Goal: Task Accomplishment & Management: Use online tool/utility

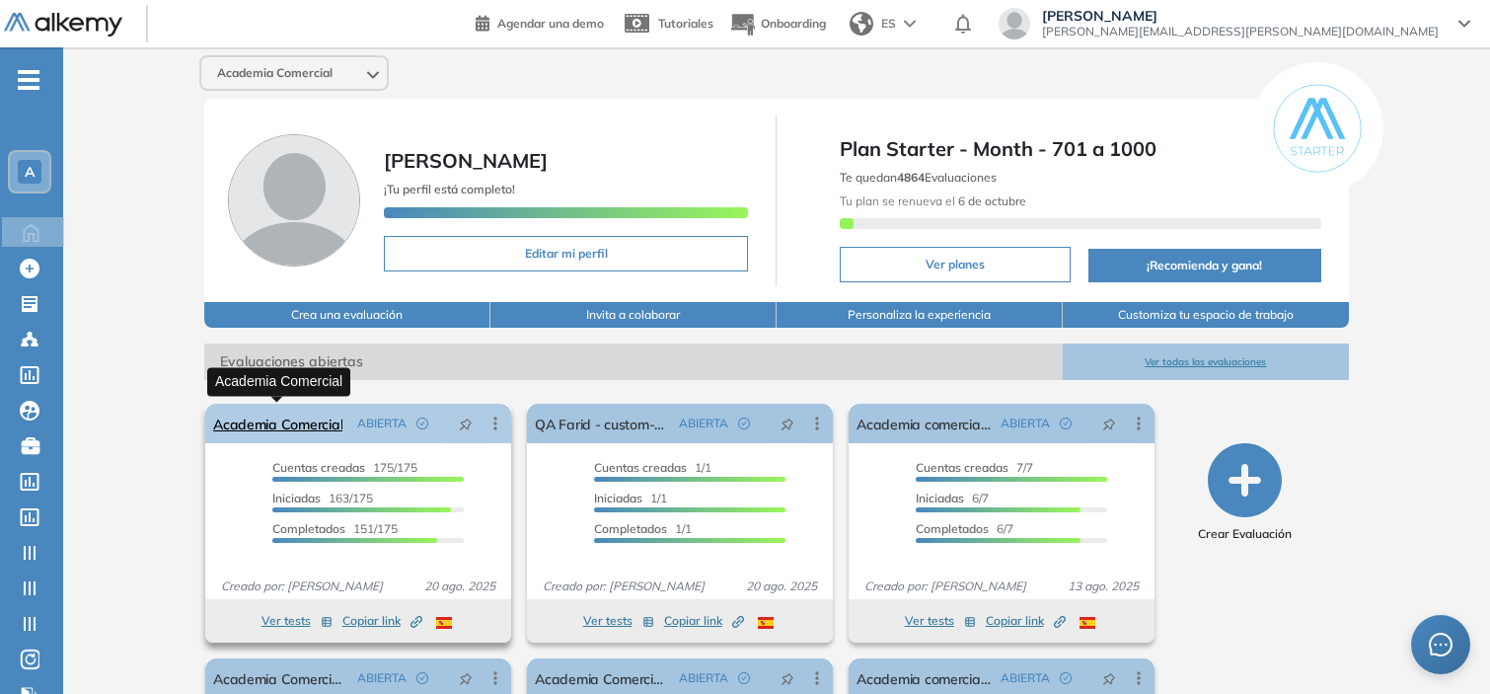
click at [248, 418] on link "Academia Comercial" at bounding box center [277, 423] width 129 height 39
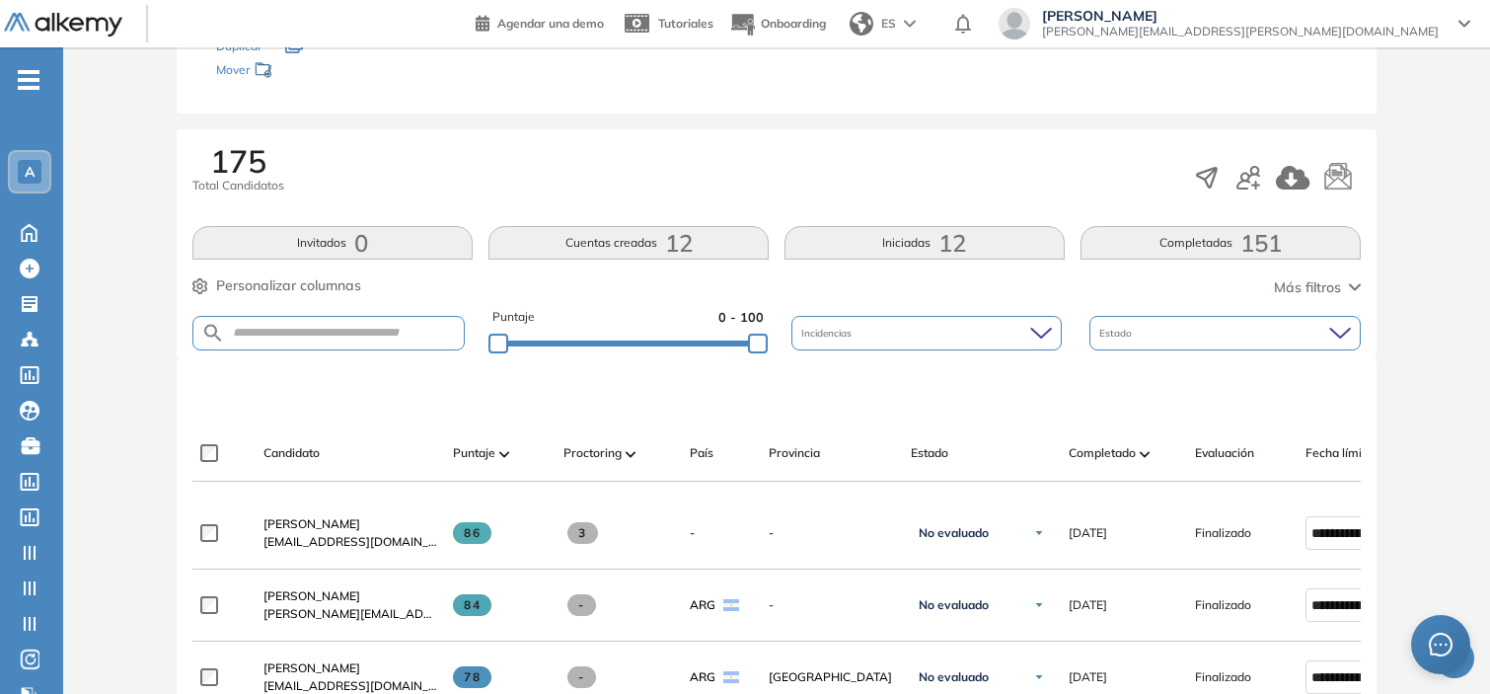
scroll to position [247, 0]
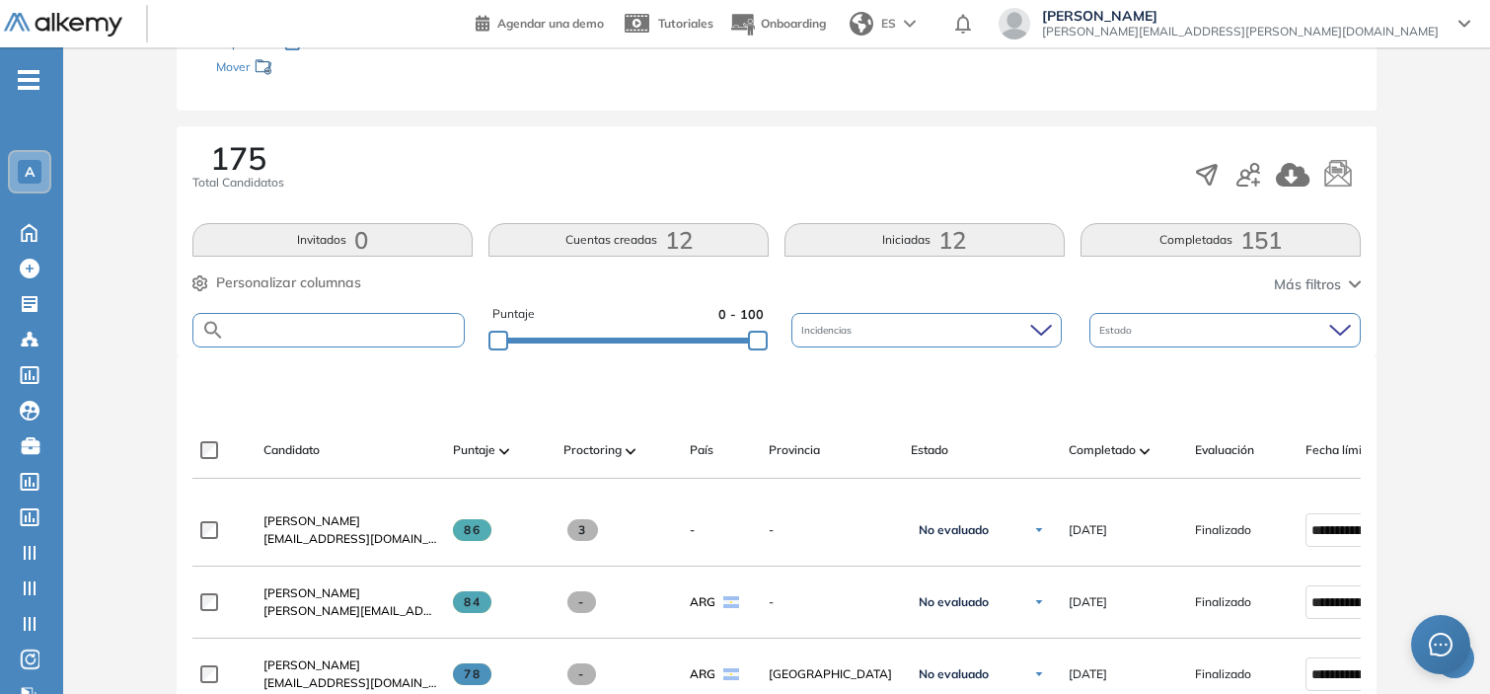
click at [293, 328] on input "text" at bounding box center [344, 330] width 239 height 15
type input "****"
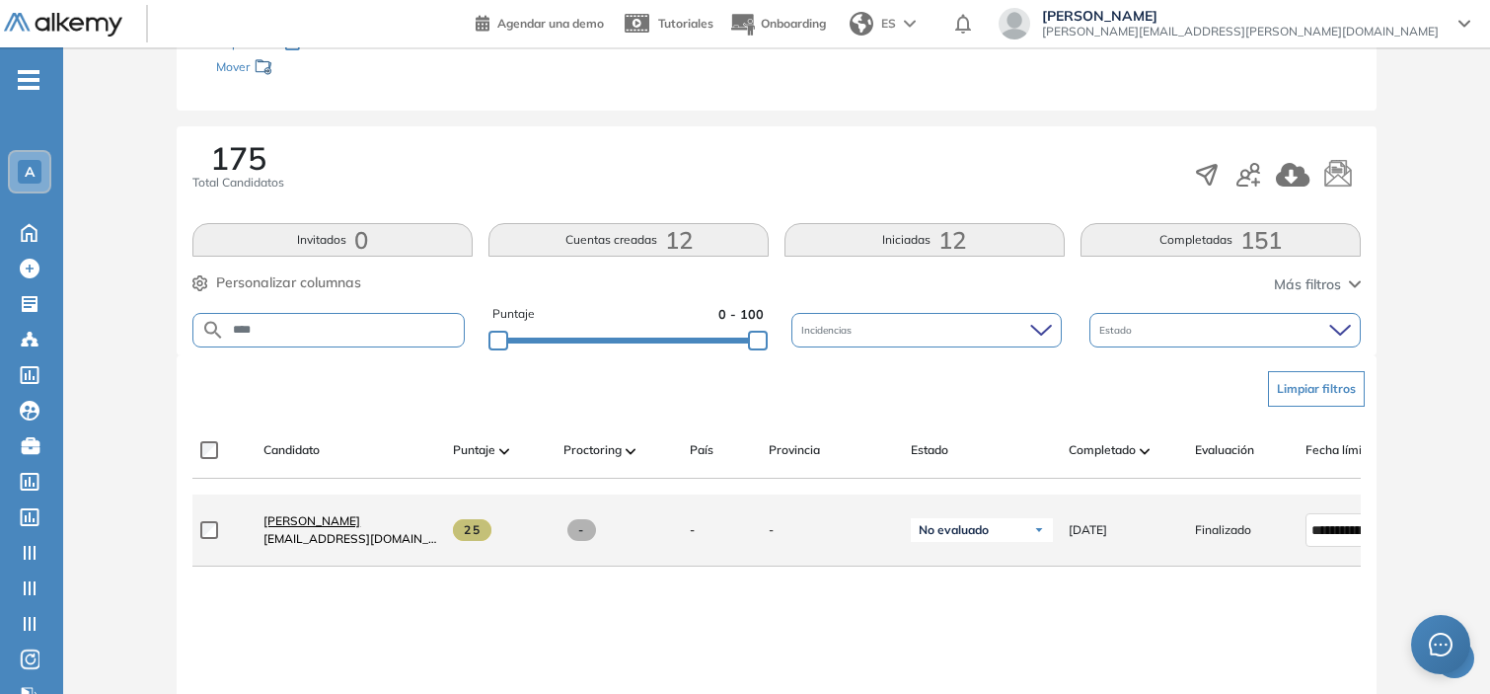
click at [312, 523] on span "[PERSON_NAME]" at bounding box center [311, 520] width 97 height 15
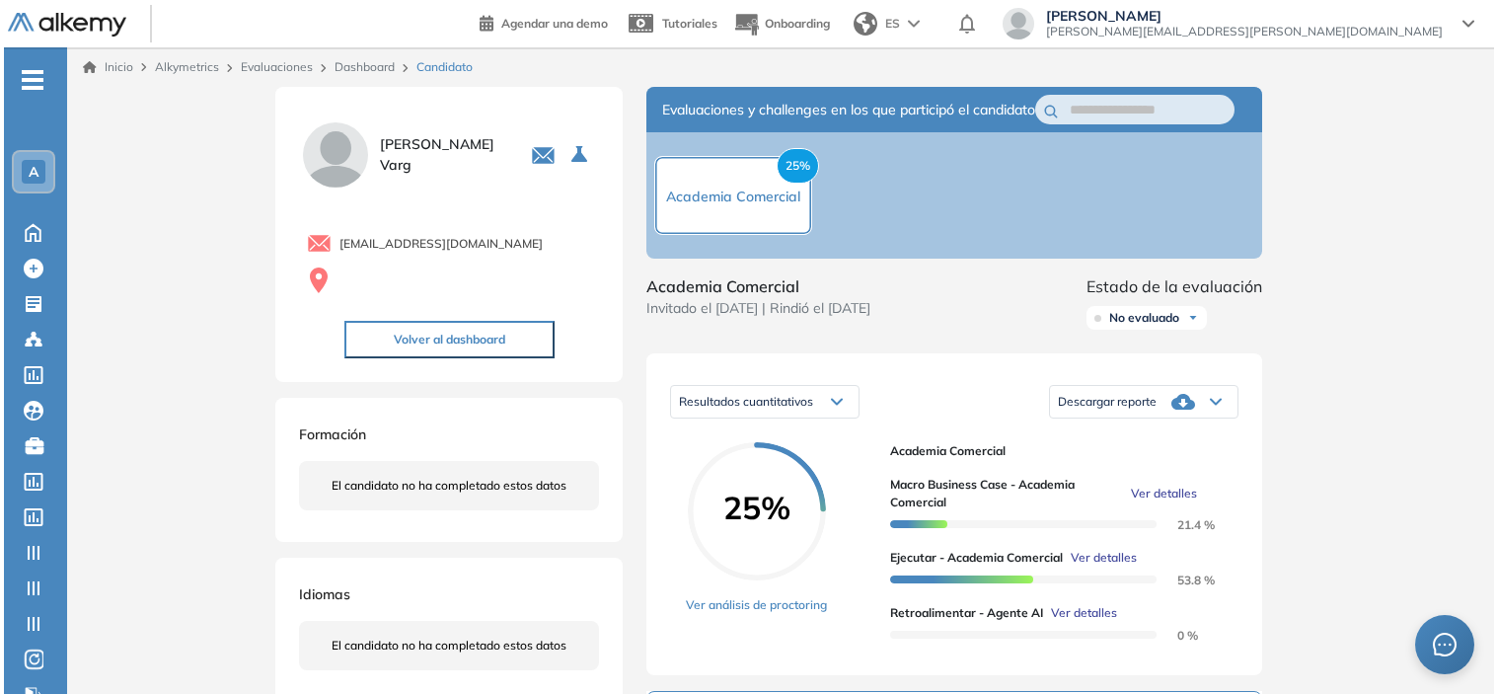
scroll to position [138, 0]
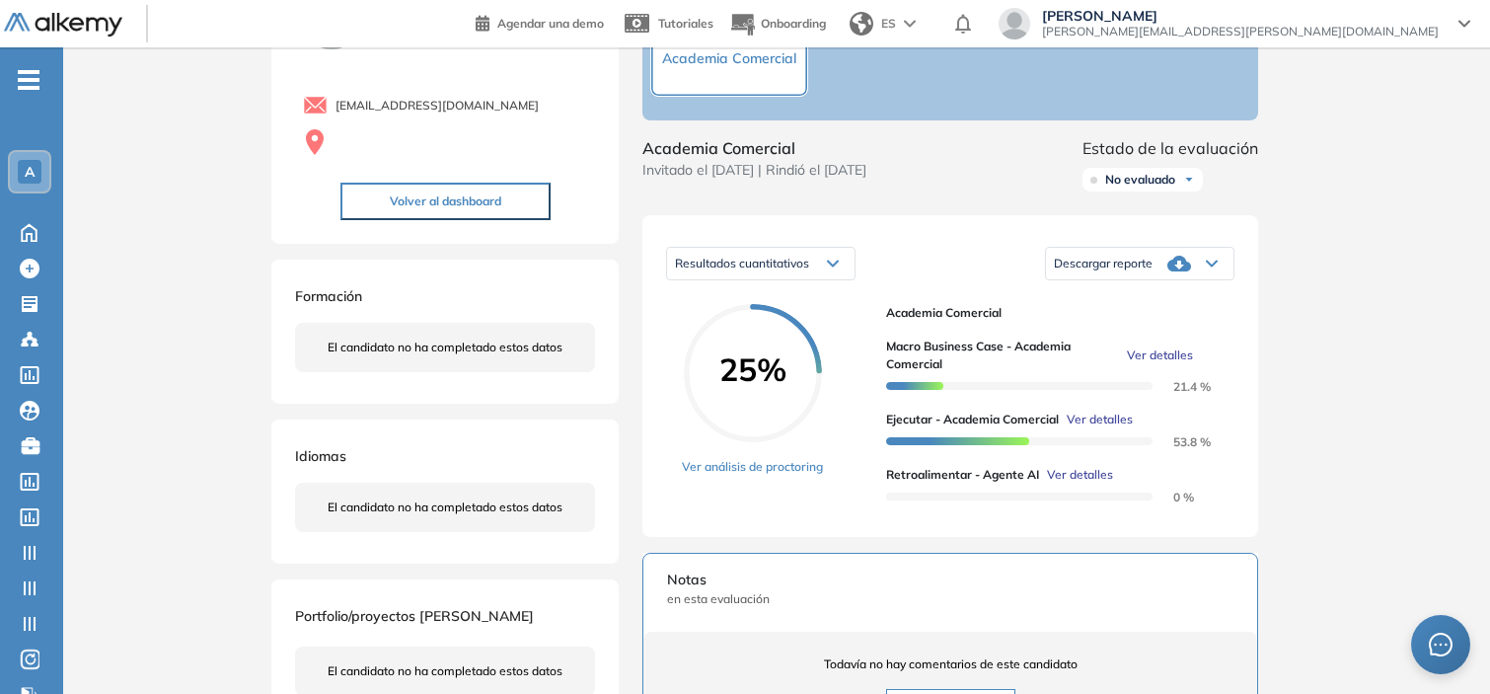
click at [1064, 483] on span "Ver detalles" at bounding box center [1080, 475] width 66 height 18
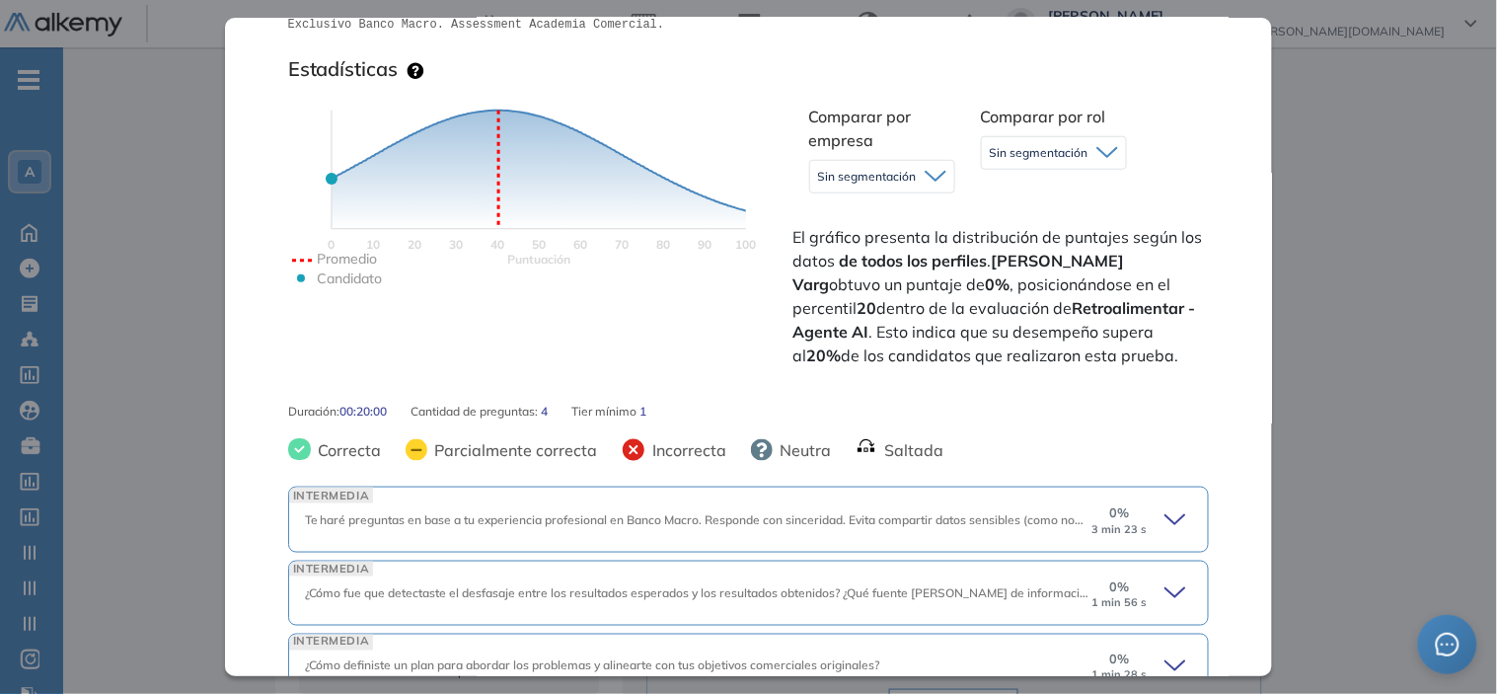
scroll to position [525, 0]
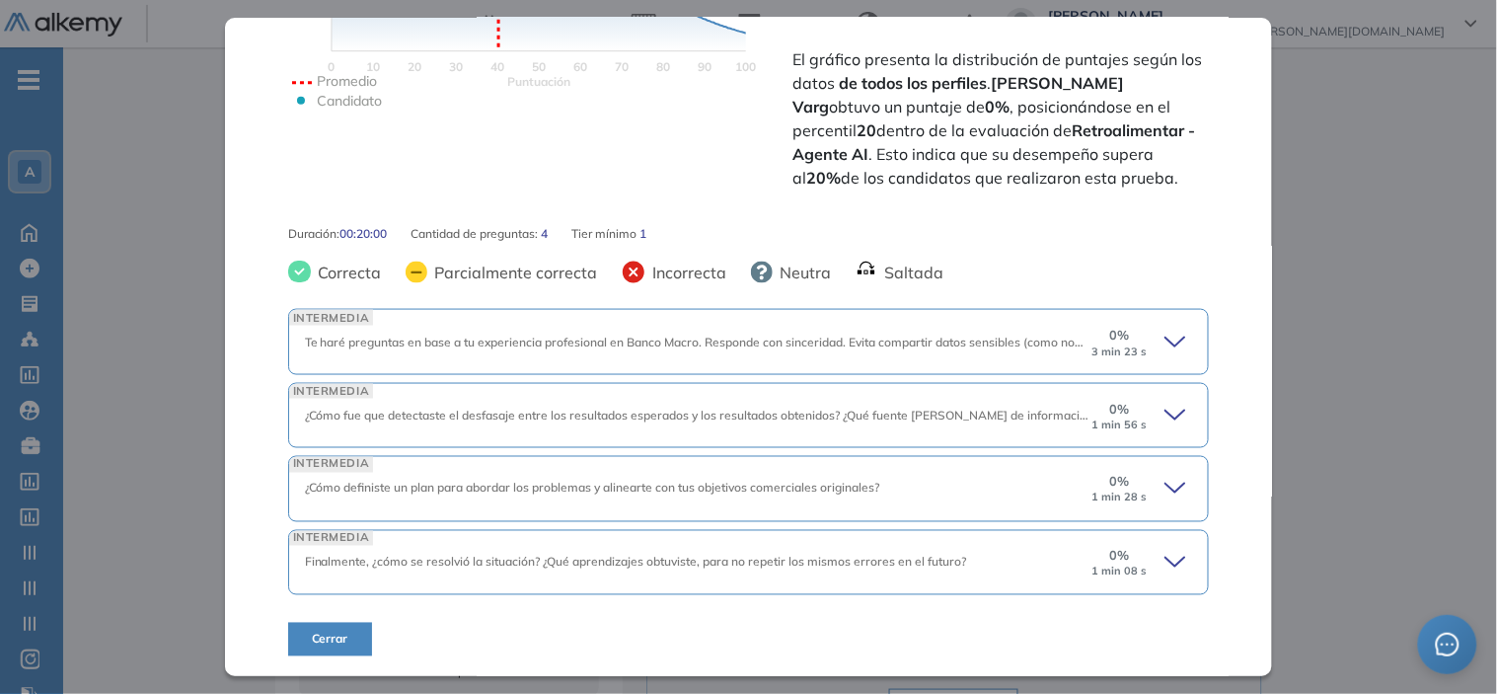
click at [1131, 332] on div "0 % 3 min 23 s" at bounding box center [1118, 342] width 59 height 32
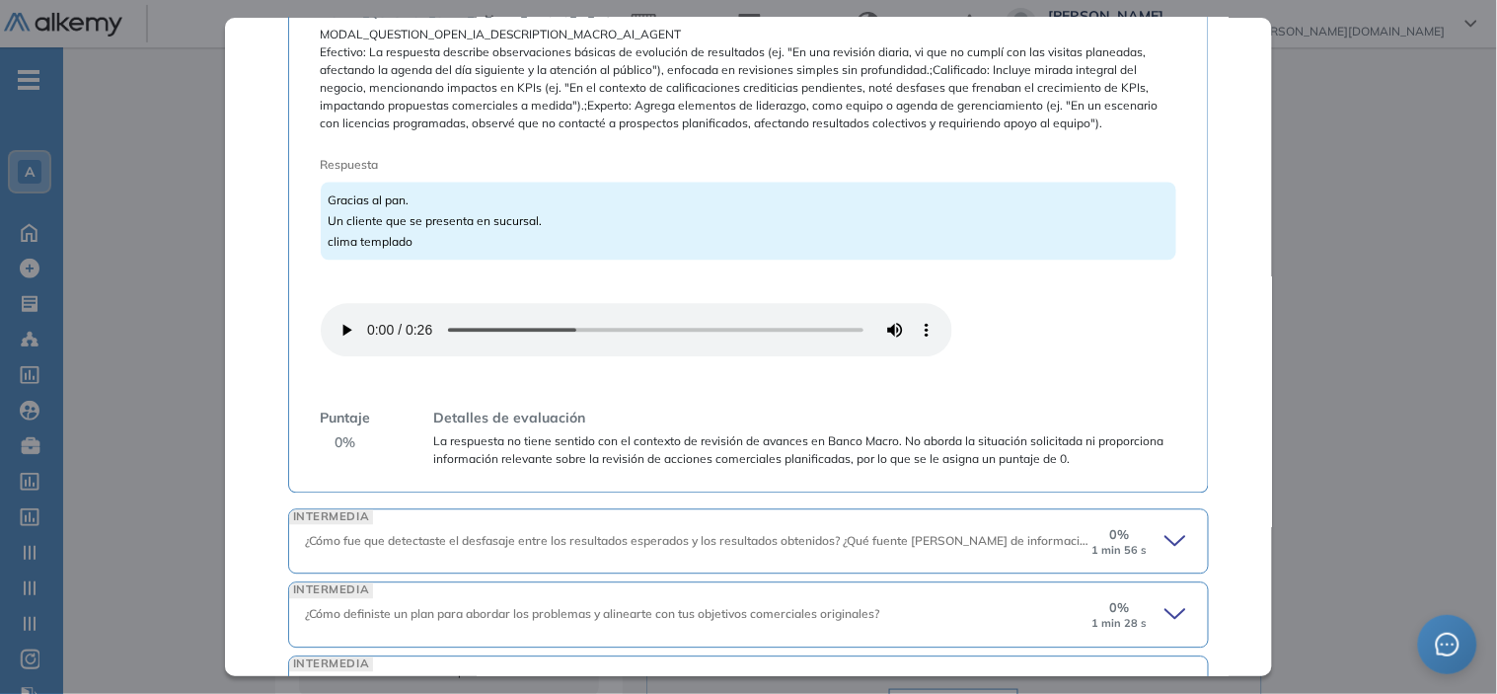
scroll to position [1139, 0]
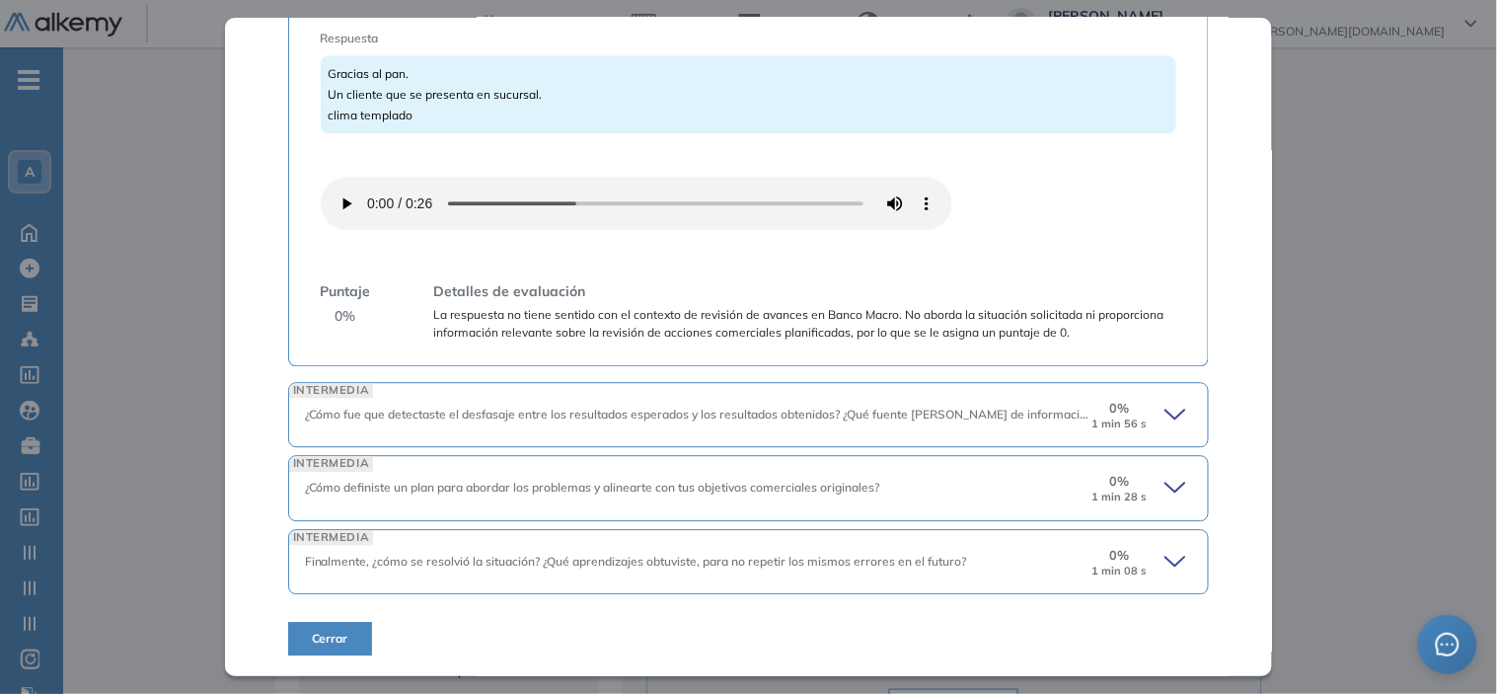
click at [1109, 412] on span "0 %" at bounding box center [1119, 408] width 20 height 19
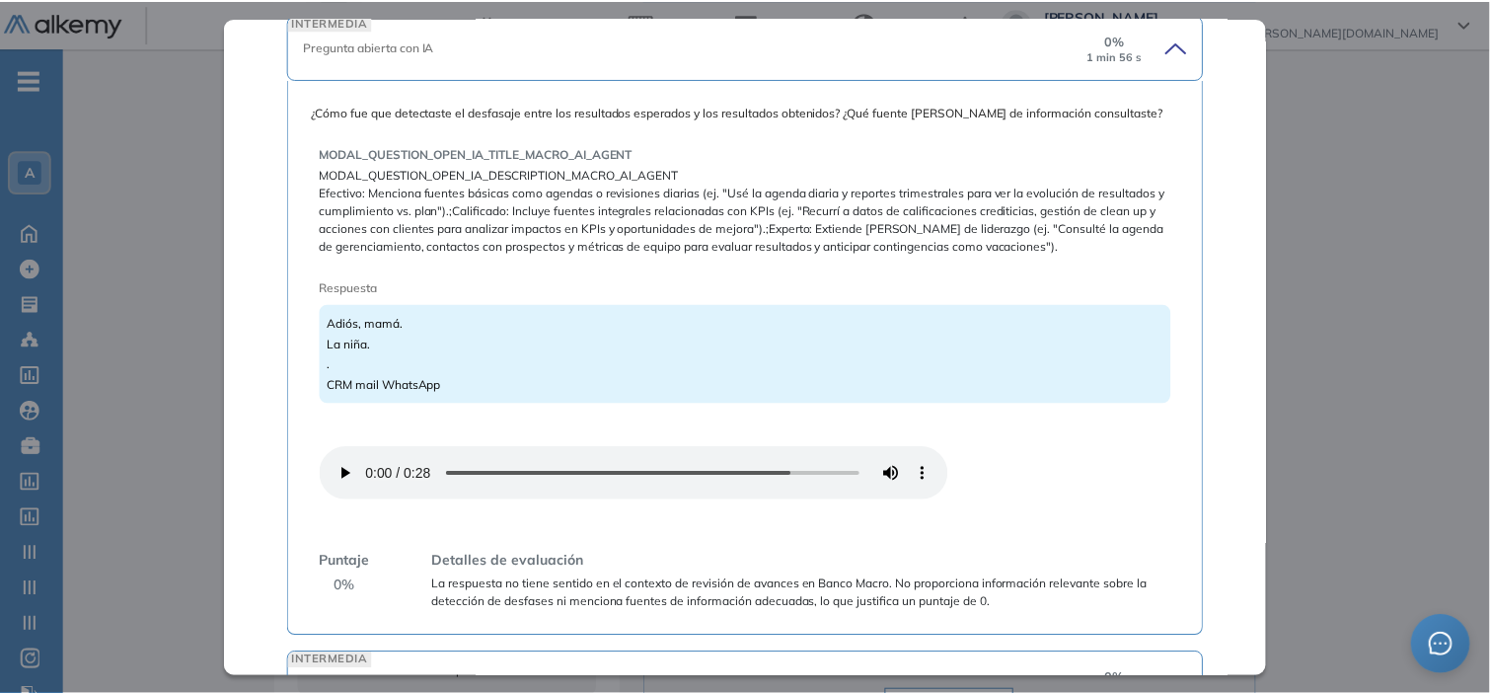
scroll to position [1492, 0]
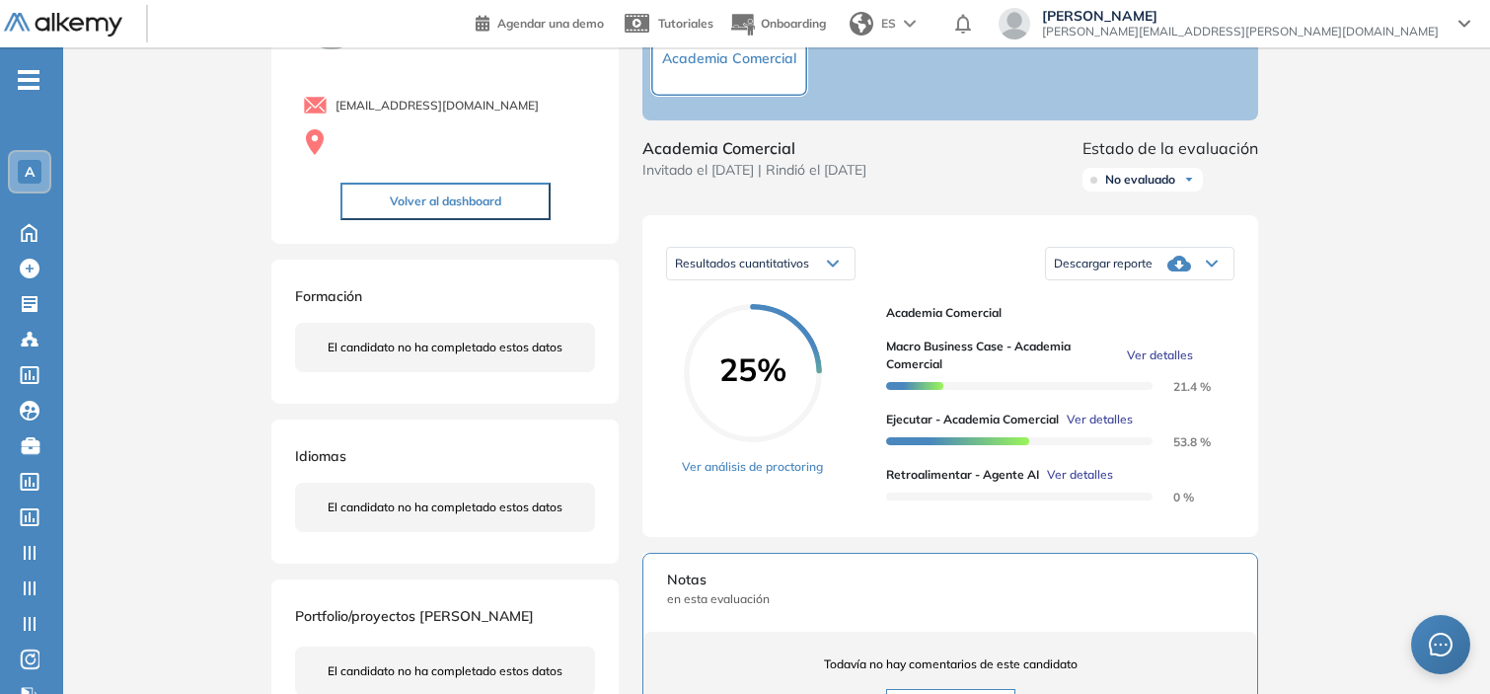
click at [204, 308] on div "Inicio Alkymetrics Evaluaciones Dashboard Candidato Retroalimentar - Agente AI …" at bounding box center [776, 562] width 1427 height 1306
click at [121, 163] on div "Inicio Alkymetrics Evaluaciones Dashboard Candidato Duración : 00:00:00 Cantida…" at bounding box center [776, 562] width 1427 height 1306
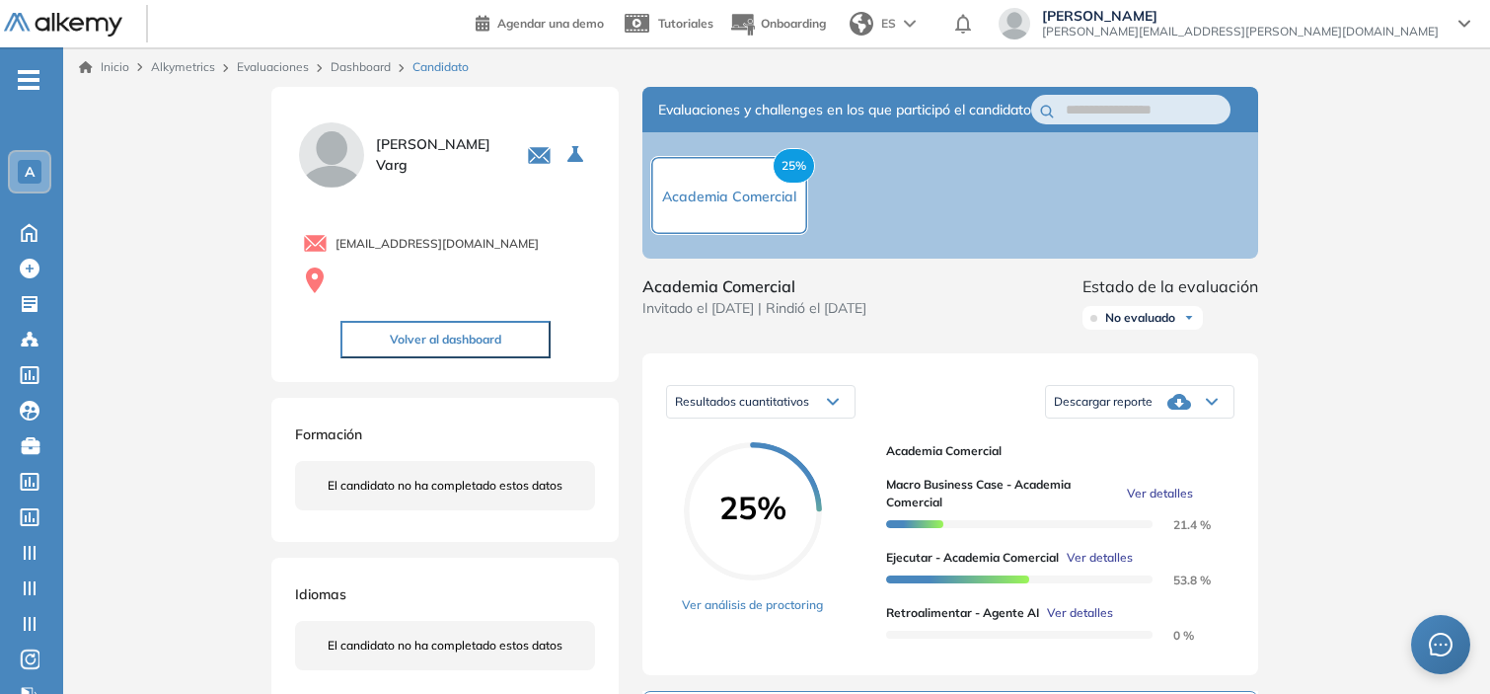
click at [369, 66] on link "Dashboard" at bounding box center [361, 66] width 60 height 15
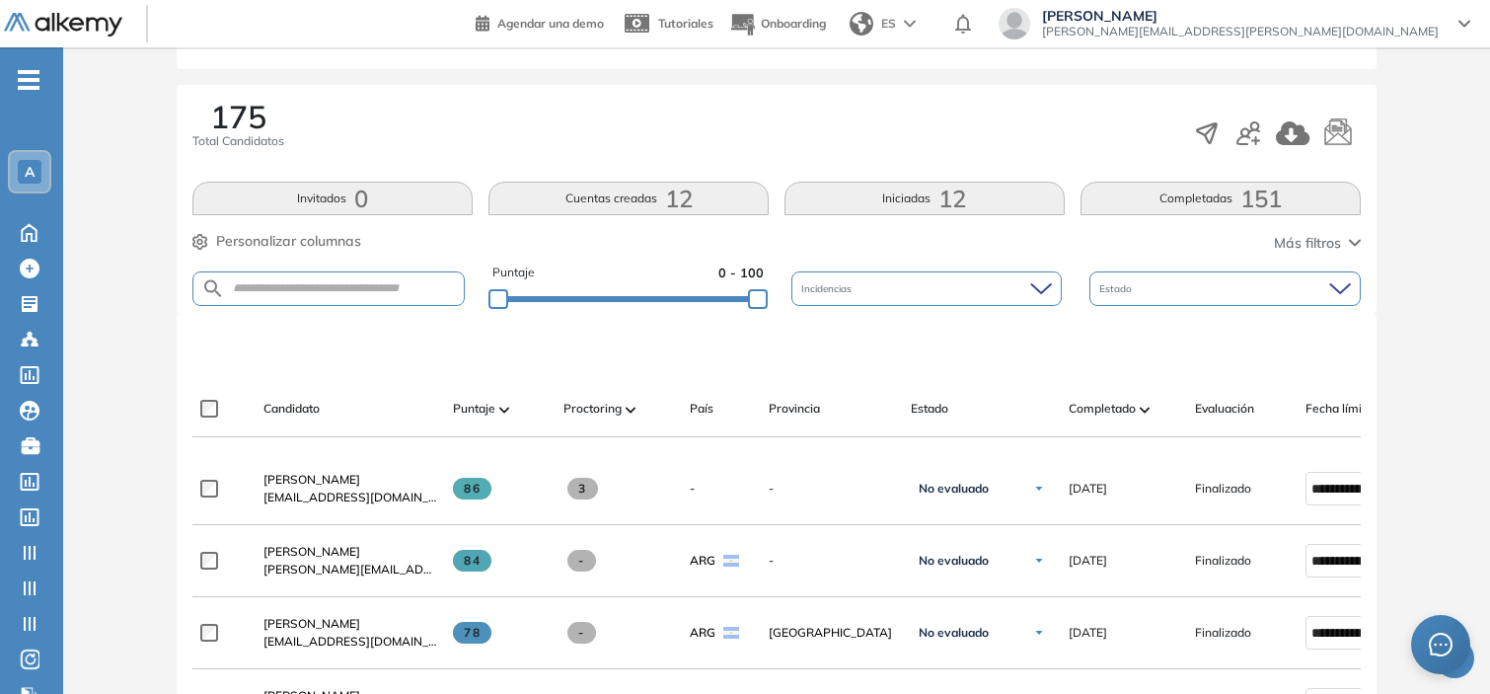
scroll to position [290, 0]
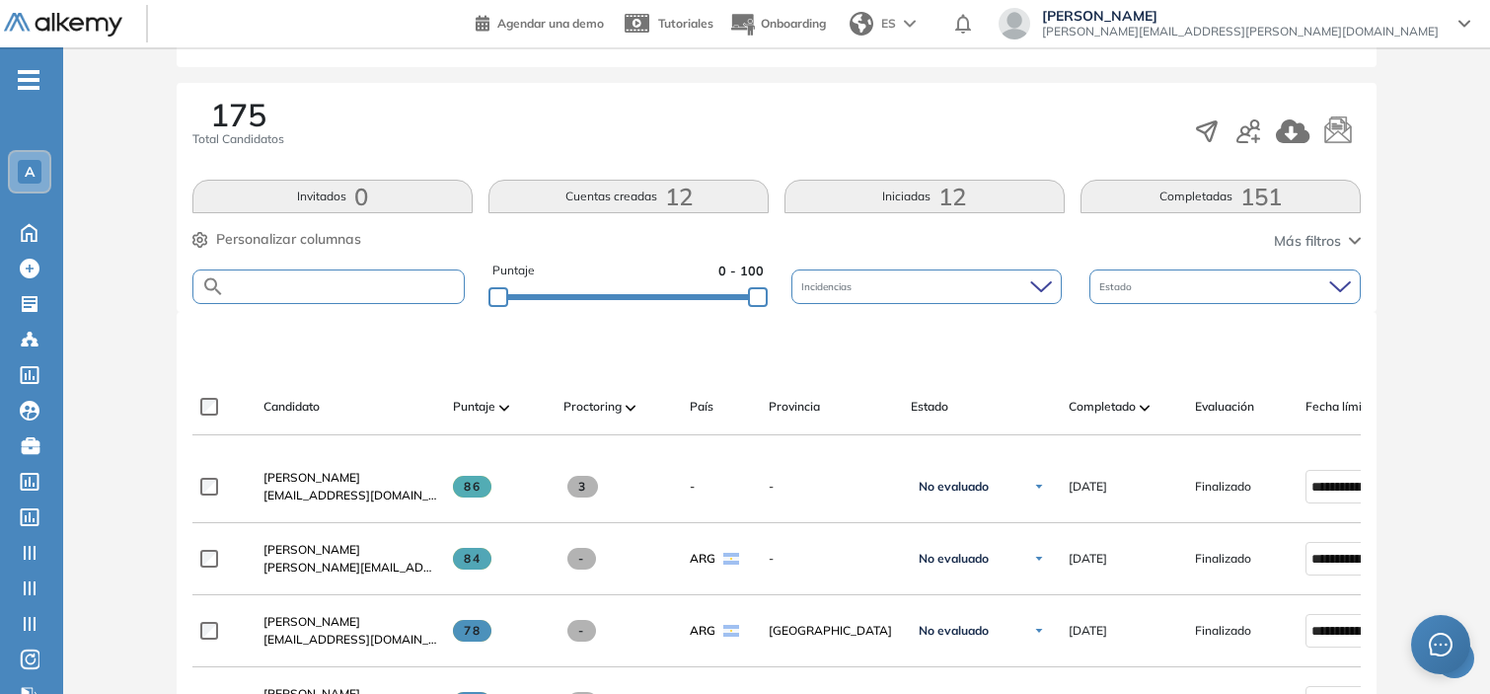
click at [341, 283] on input "text" at bounding box center [344, 286] width 239 height 15
type input "****"
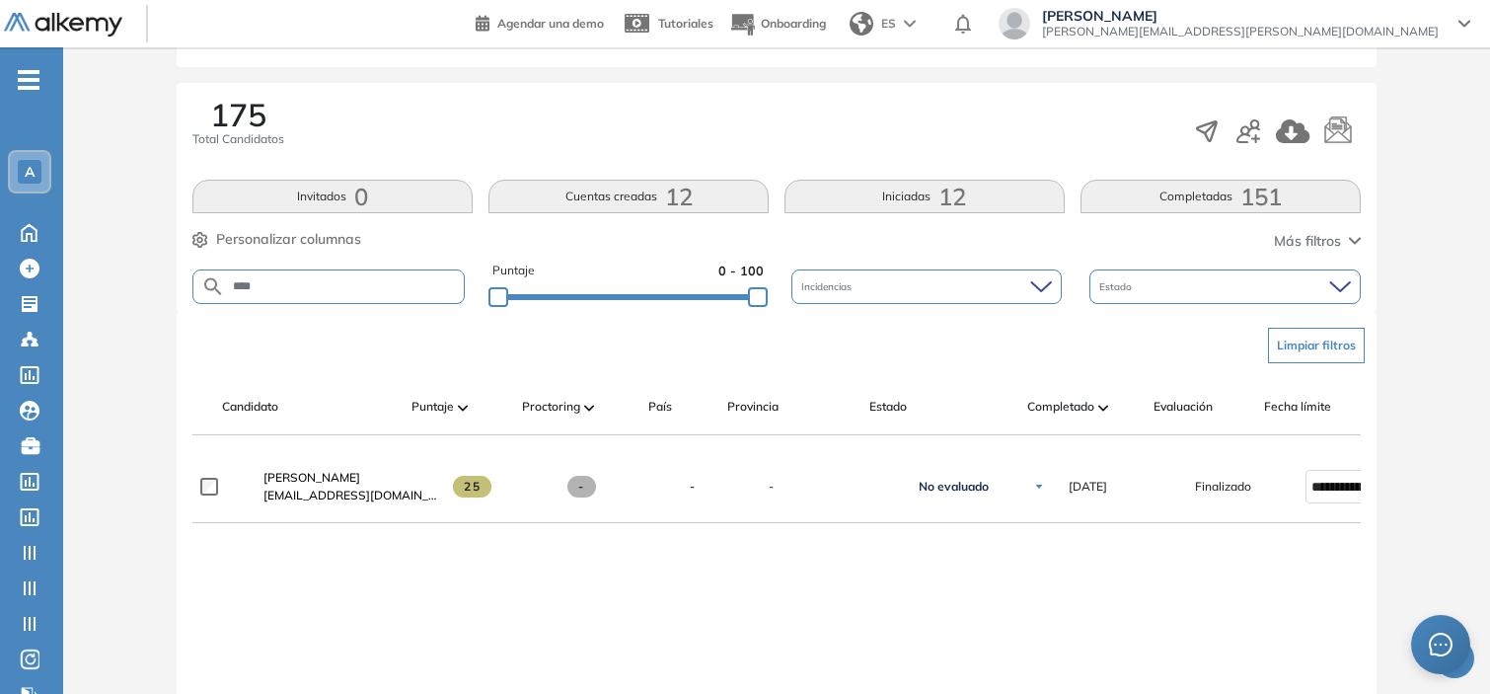
scroll to position [0, 158]
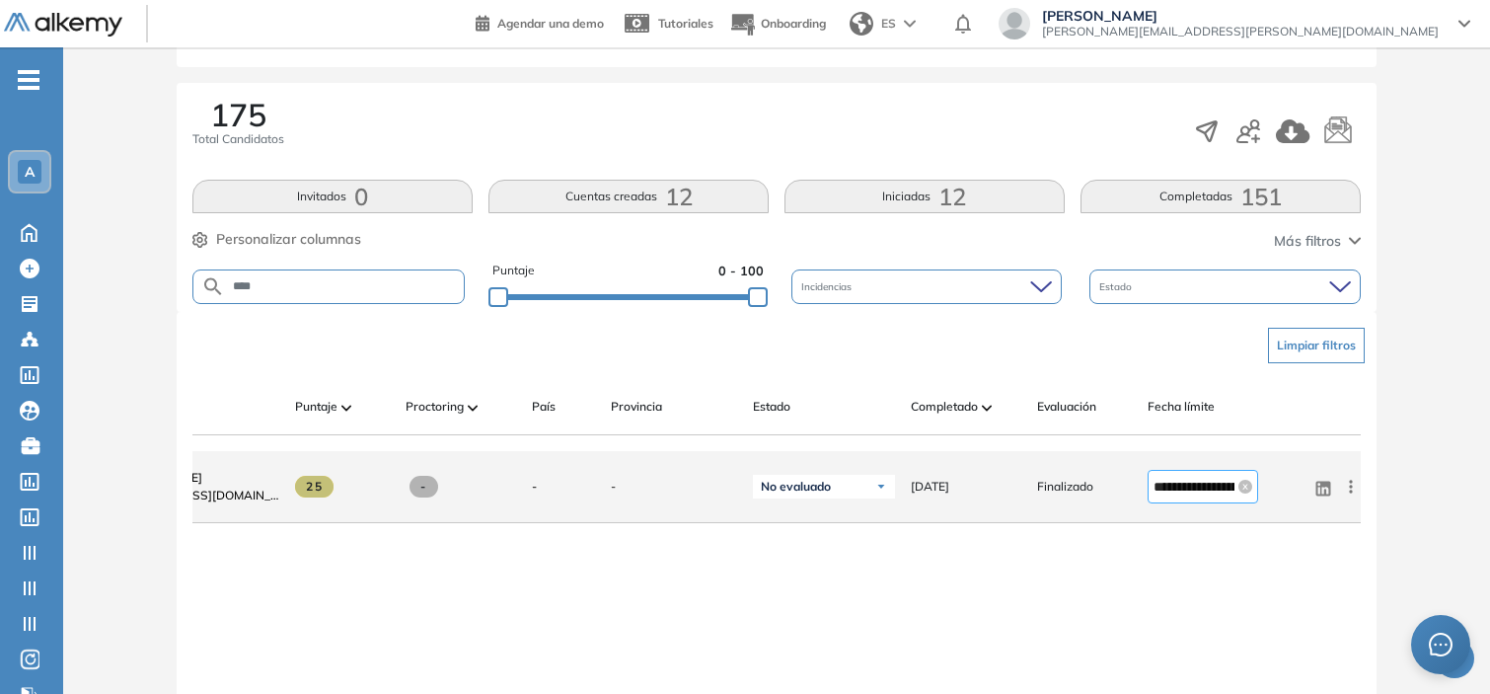
click at [1187, 497] on input "**********" at bounding box center [1193, 487] width 81 height 22
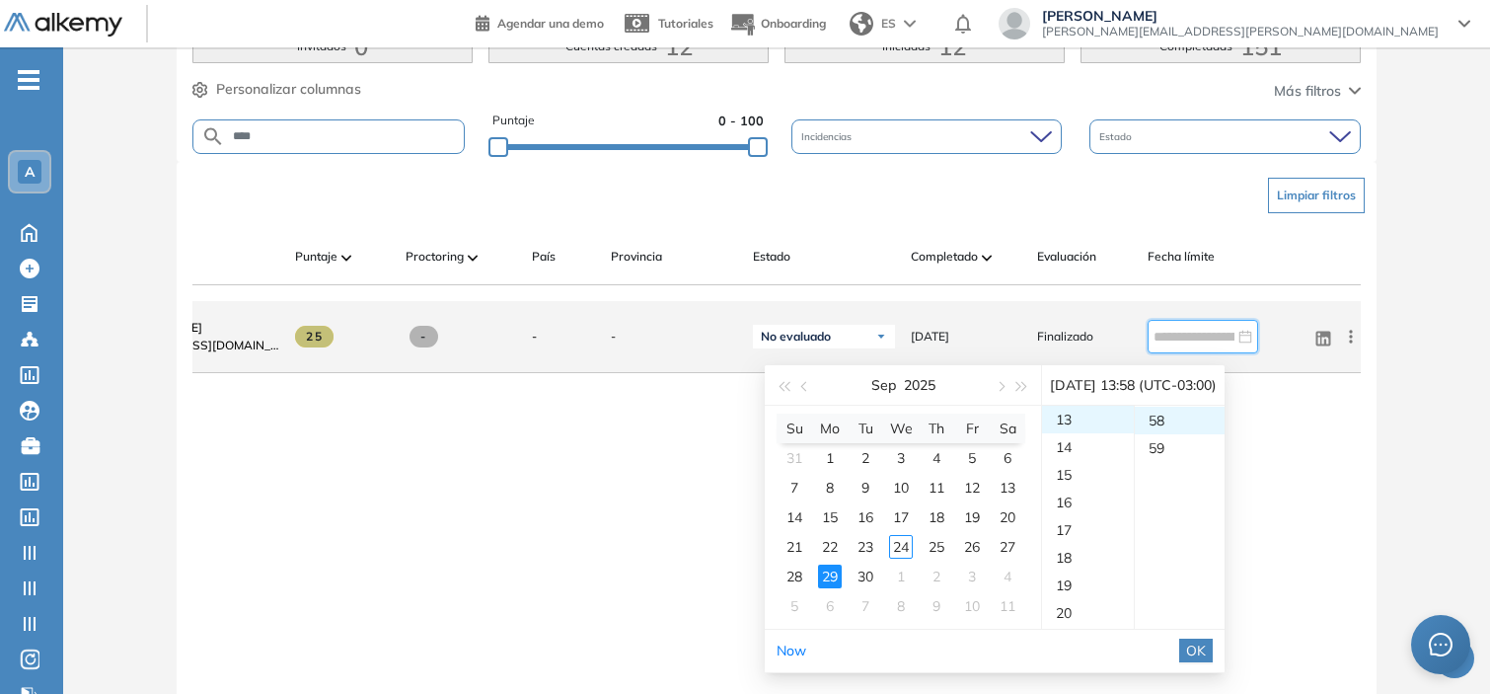
scroll to position [444, 0]
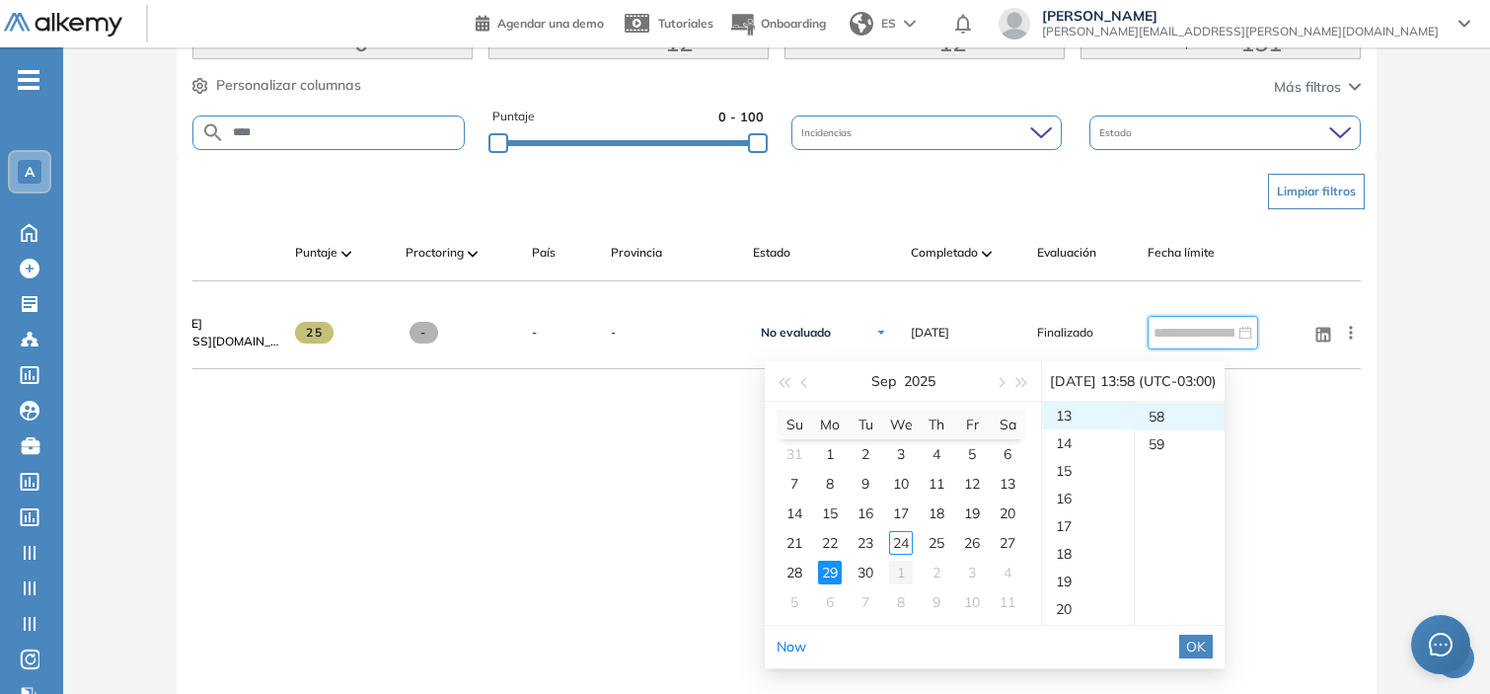
click at [905, 566] on div "1" at bounding box center [901, 572] width 24 height 24
click at [1085, 421] on div "23" at bounding box center [1088, 416] width 92 height 28
click at [1178, 441] on div "59" at bounding box center [1180, 444] width 91 height 28
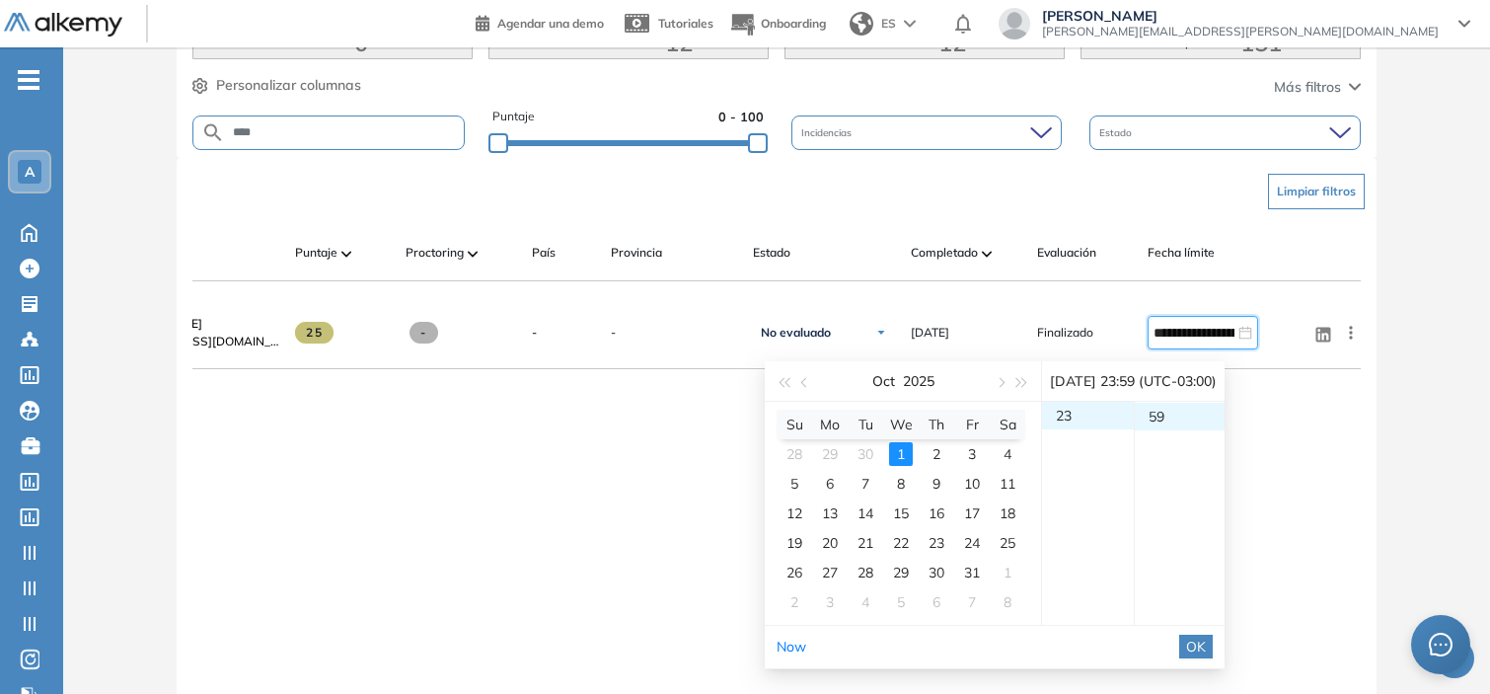
click at [1206, 646] on span "OK" at bounding box center [1196, 646] width 20 height 22
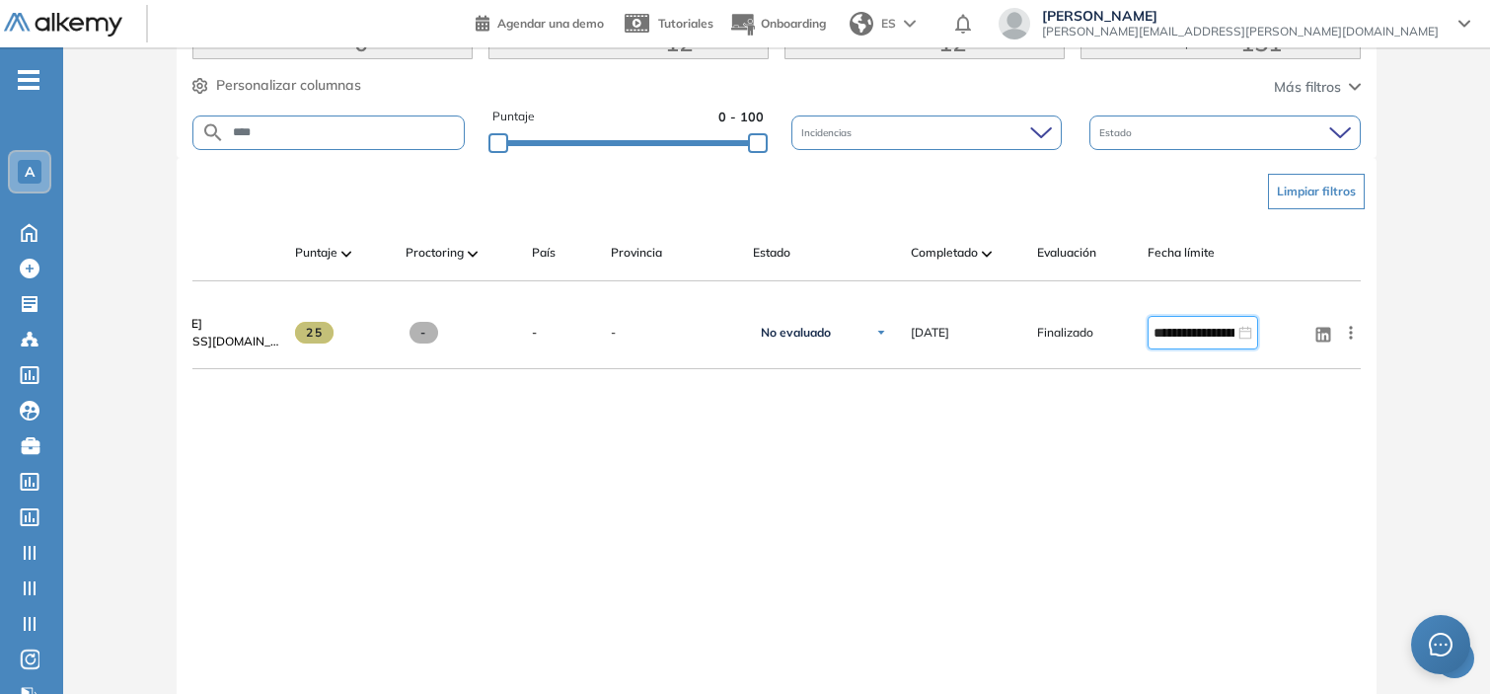
type input "**********"
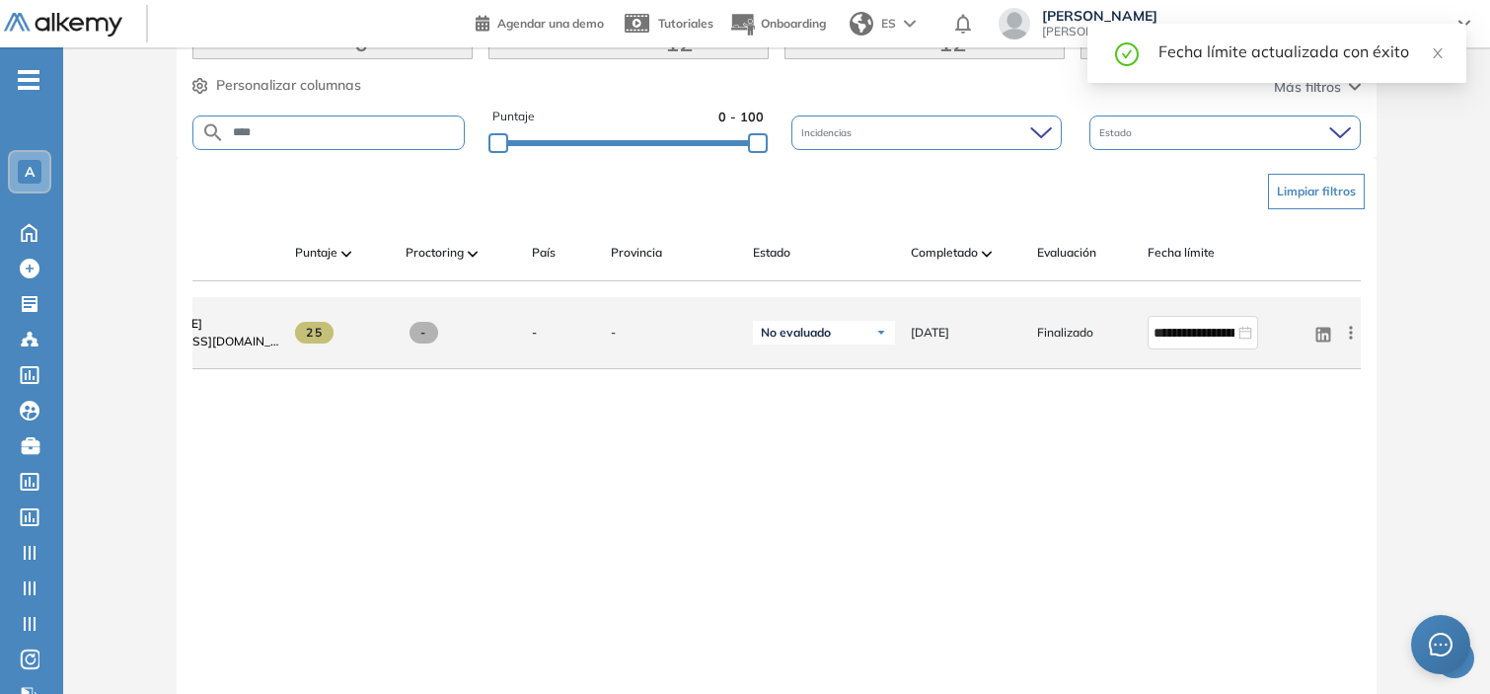
click at [1352, 338] on icon at bounding box center [1351, 332] width 3 height 13
click at [1284, 528] on span "Reiniciar" at bounding box center [1279, 528] width 58 height 18
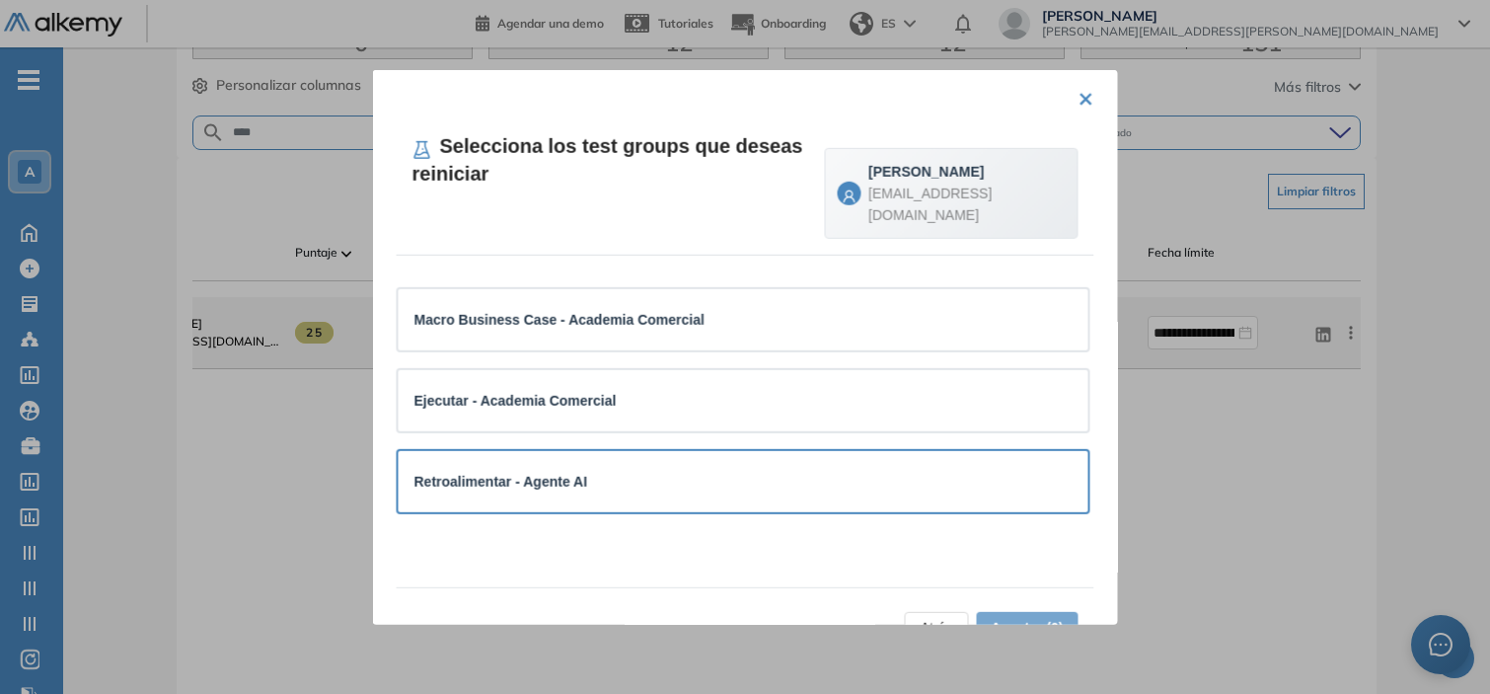
click at [644, 490] on div "Retroalimentar - Agente AI" at bounding box center [743, 481] width 658 height 30
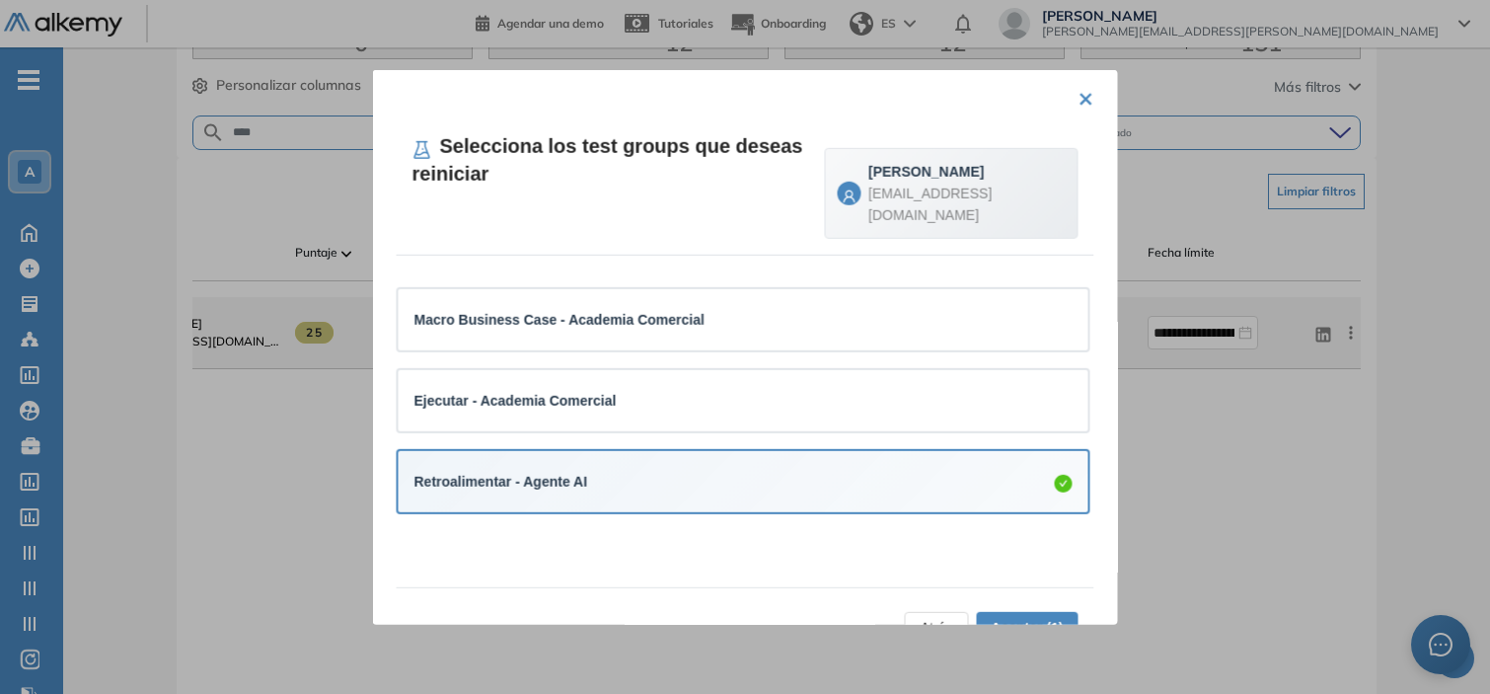
scroll to position [49, 0]
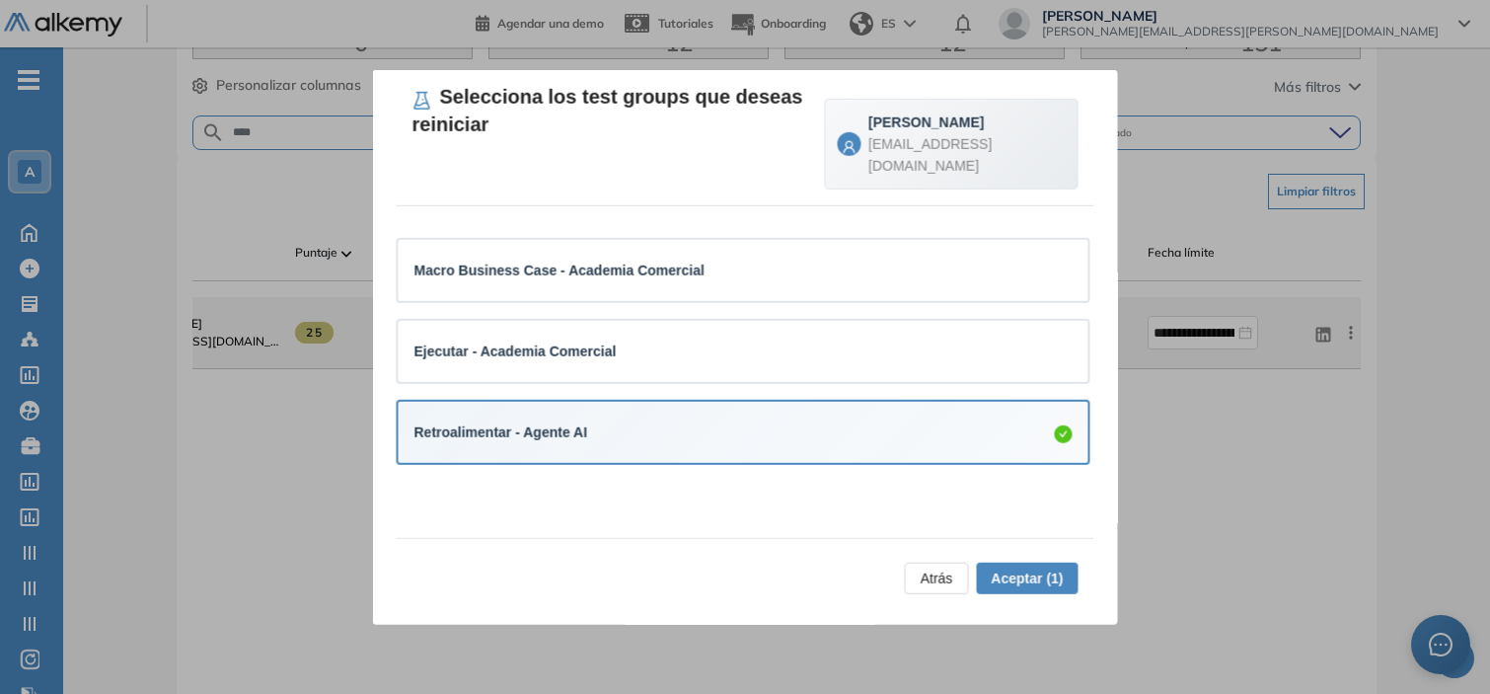
click at [1009, 573] on span "Aceptar (1)" at bounding box center [1027, 577] width 72 height 22
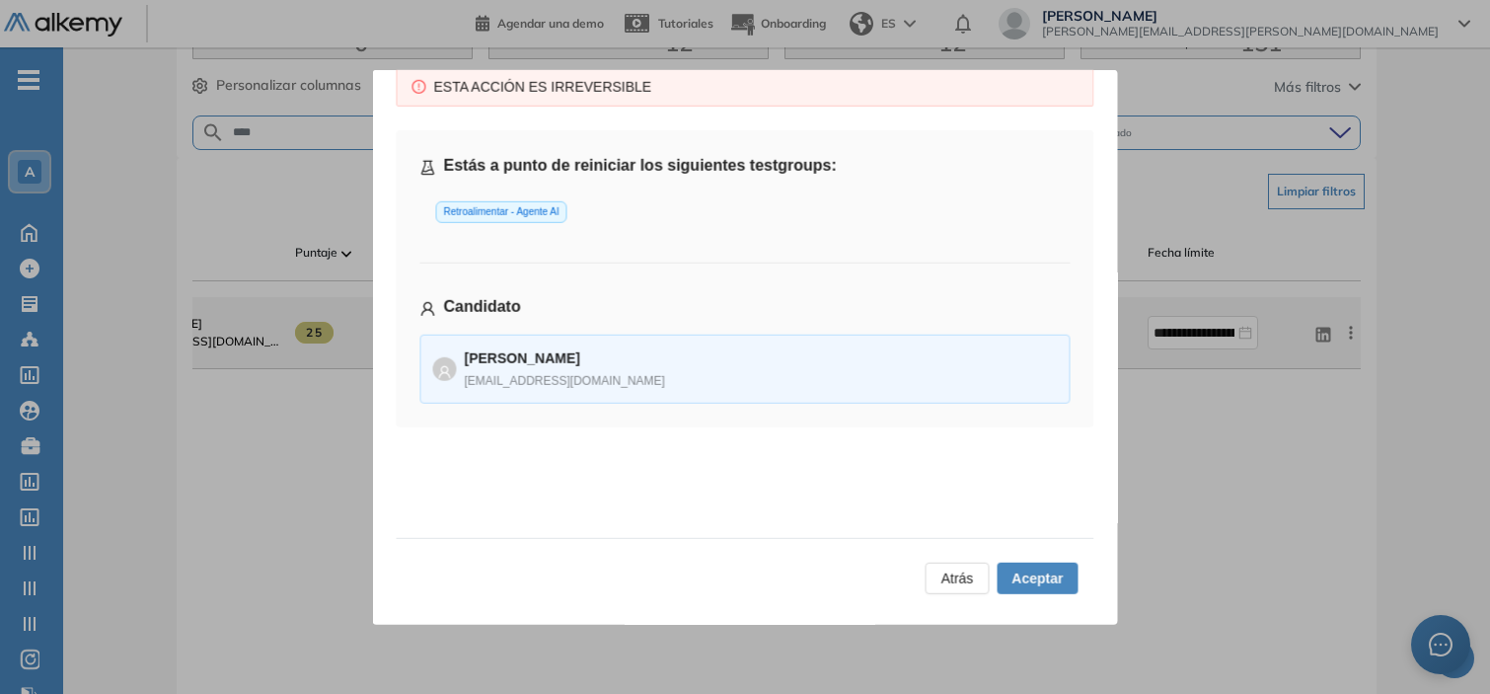
click at [1031, 576] on span "Aceptar" at bounding box center [1036, 577] width 51 height 22
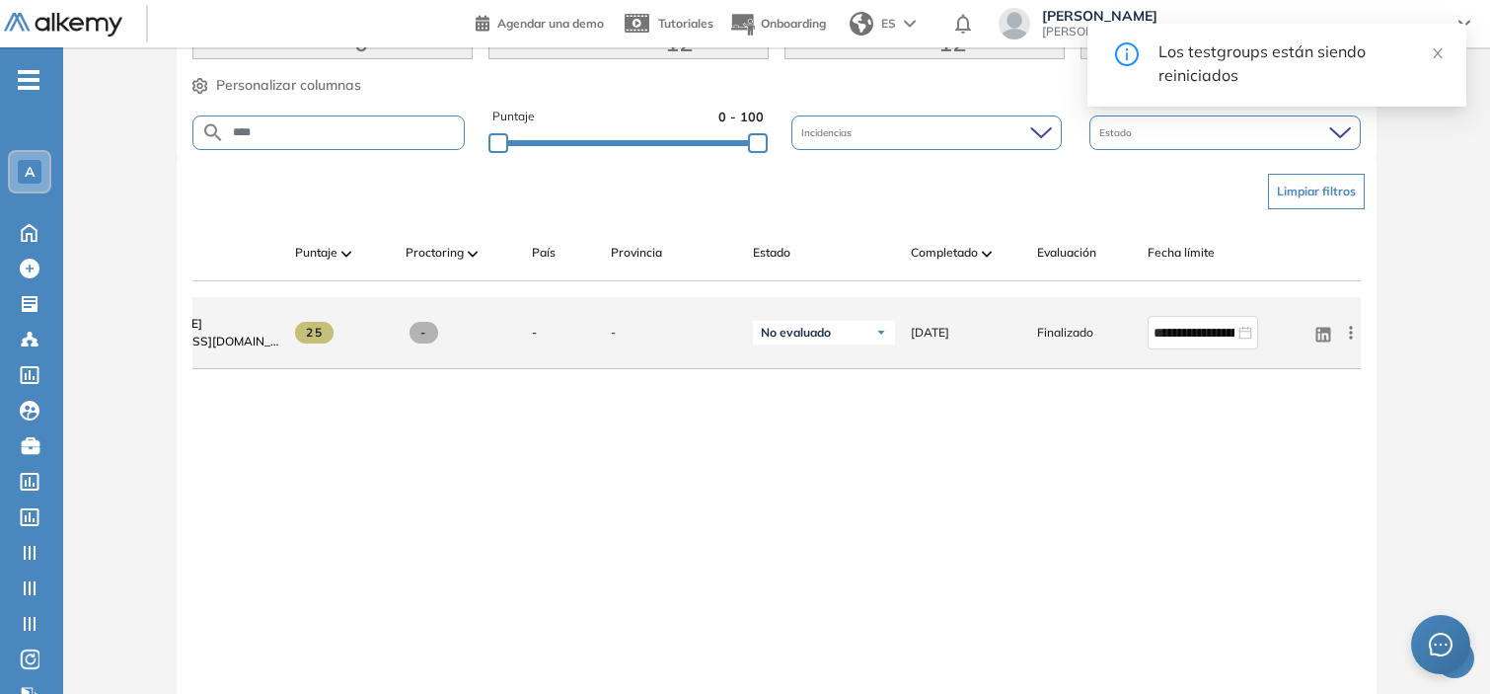
scroll to position [0, 0]
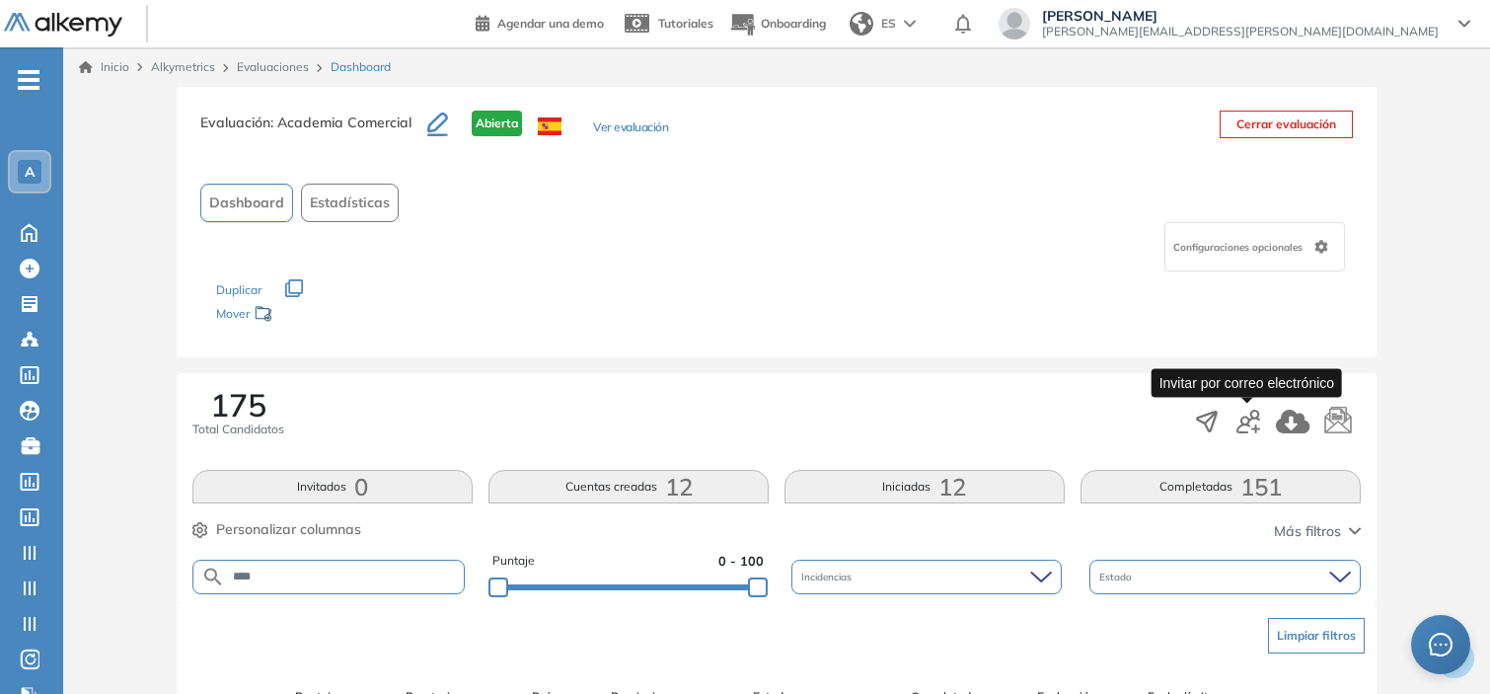
click at [1255, 421] on icon "button" at bounding box center [1248, 421] width 24 height 24
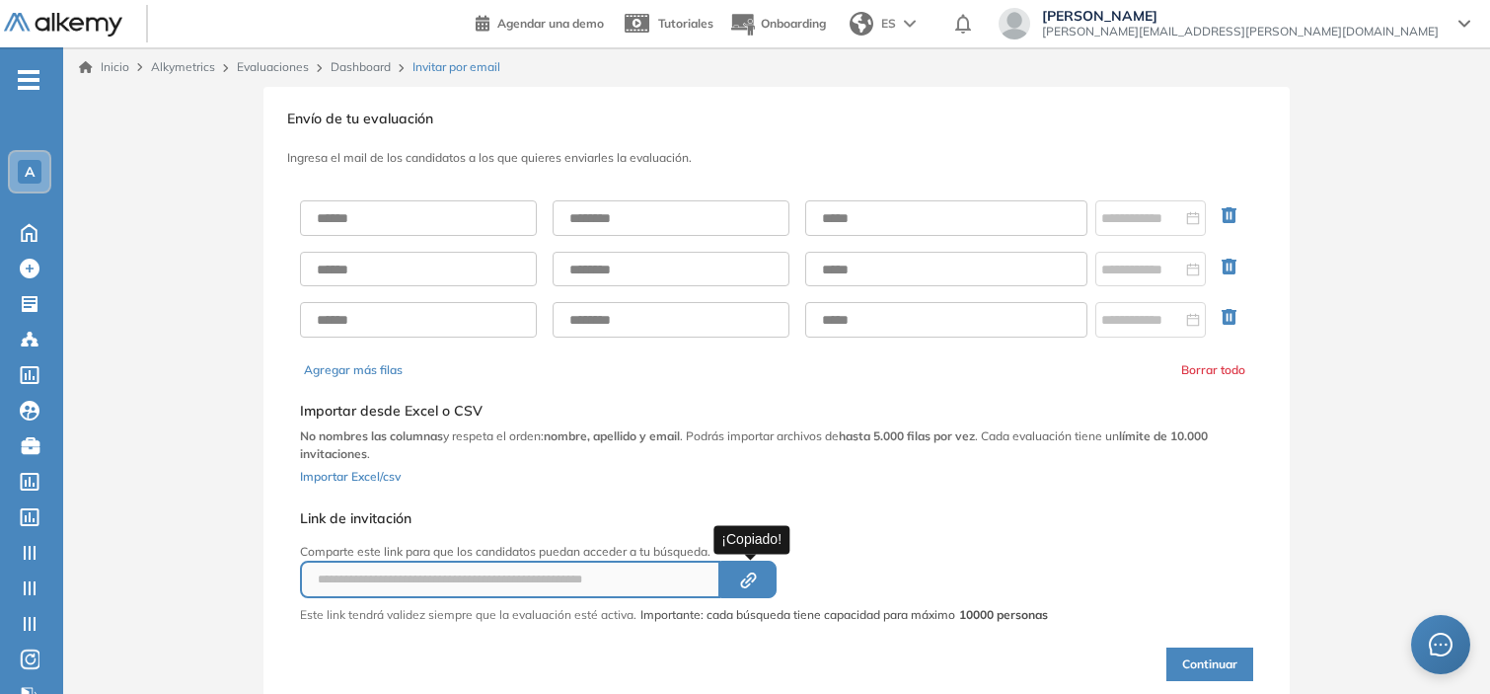
click at [743, 575] on icon "Created by potrace 1.16, written by [PERSON_NAME] [DATE]-[DATE]" at bounding box center [748, 580] width 23 height 16
